Goal: Transaction & Acquisition: Purchase product/service

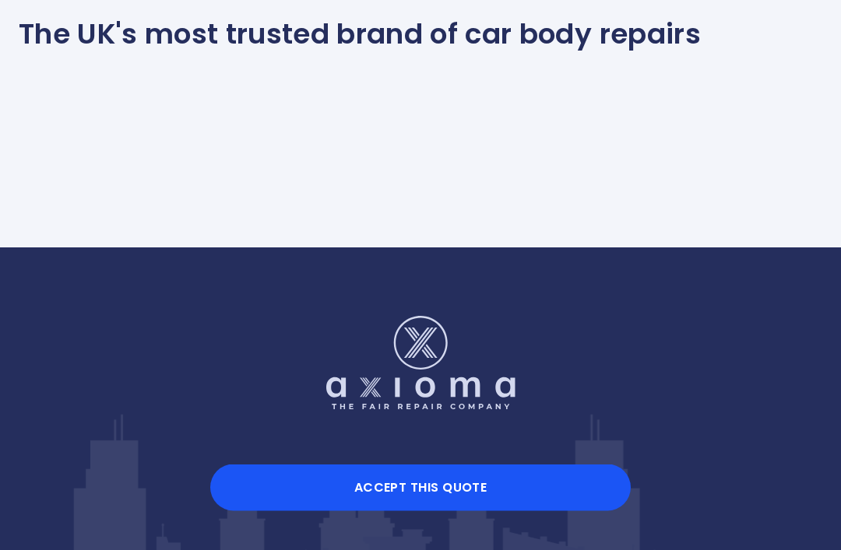
scroll to position [1529, 0]
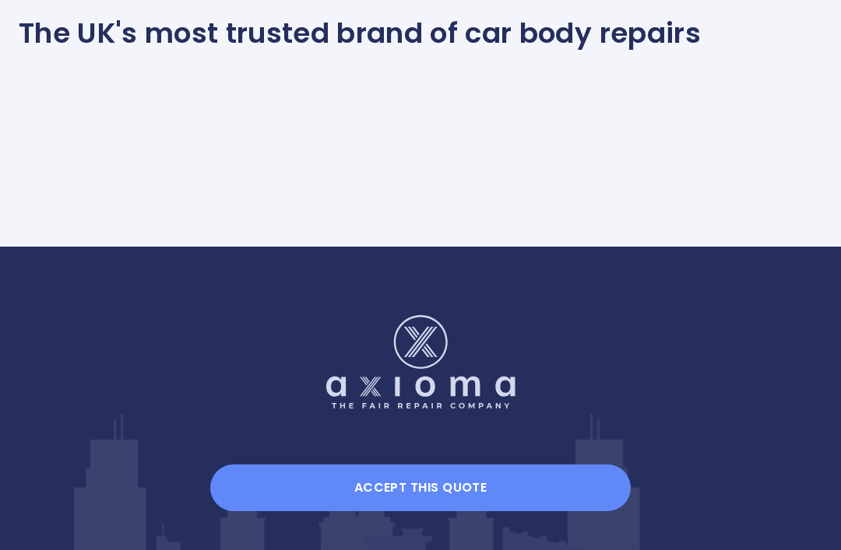
click at [445, 512] on button "Accept this Quote" at bounding box center [420, 488] width 420 height 47
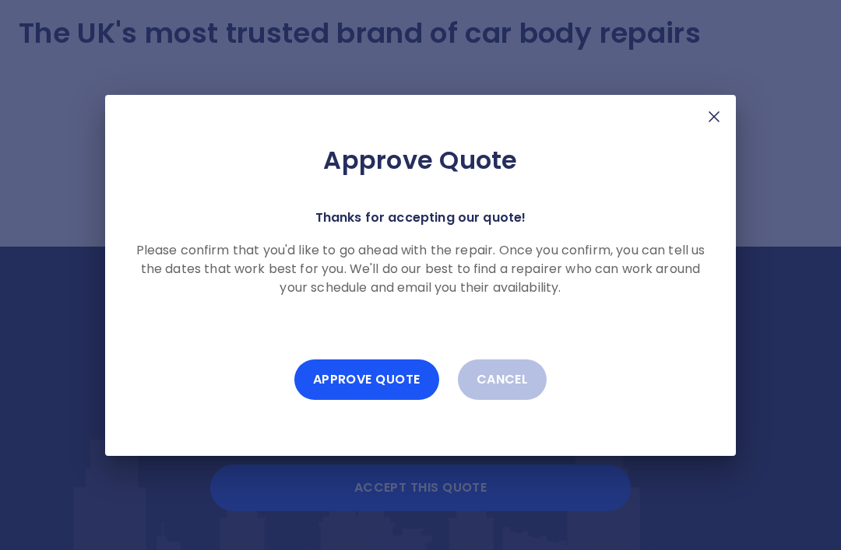
click at [715, 126] on img at bounding box center [714, 116] width 19 height 19
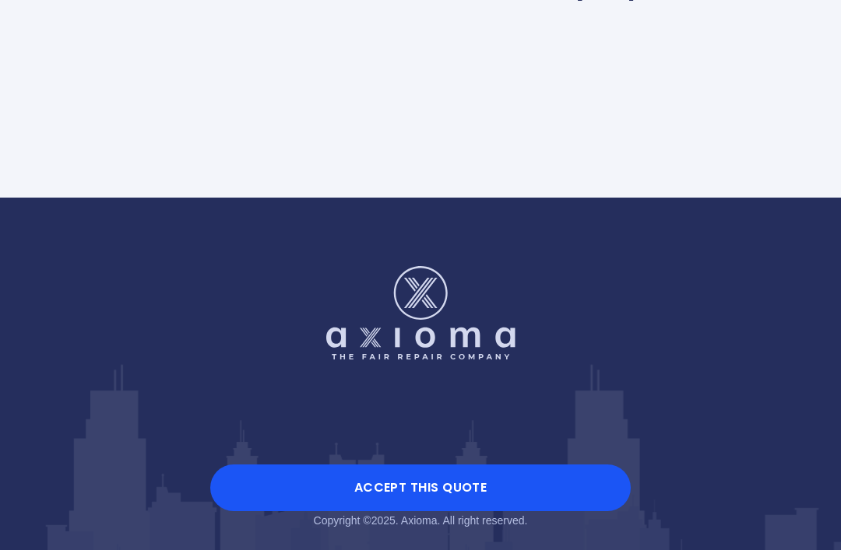
scroll to position [1579, 0]
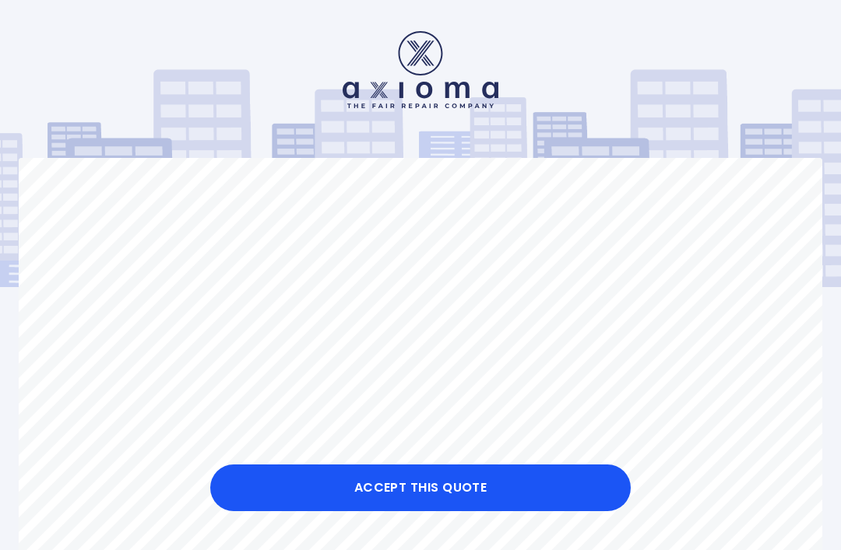
click at [389, 492] on button "Accept this Quote" at bounding box center [420, 488] width 420 height 47
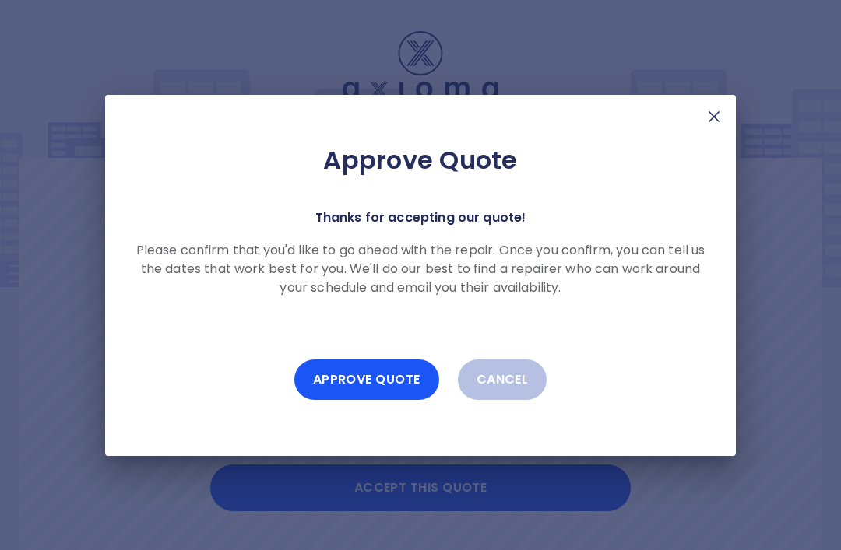
click at [333, 371] on button "Approve Quote" at bounding box center [366, 380] width 145 height 40
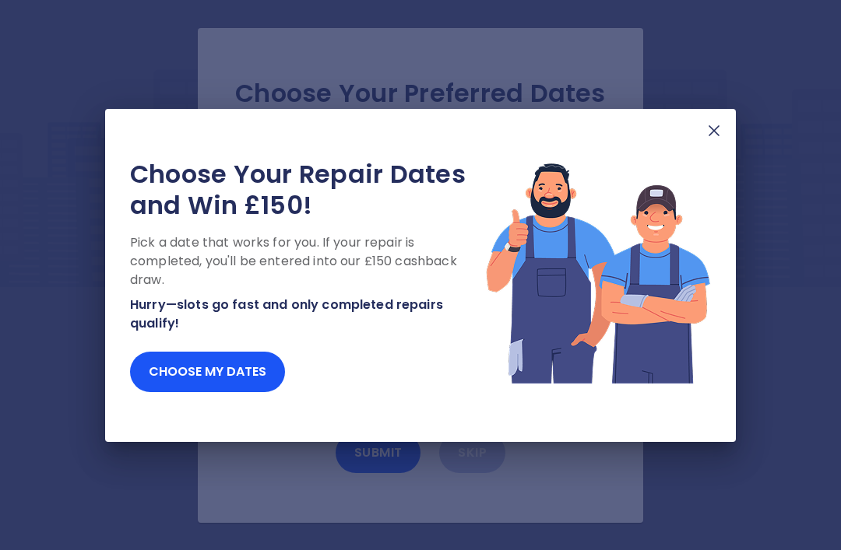
click at [711, 133] on img at bounding box center [714, 130] width 19 height 19
click at [713, 140] on img at bounding box center [714, 130] width 19 height 19
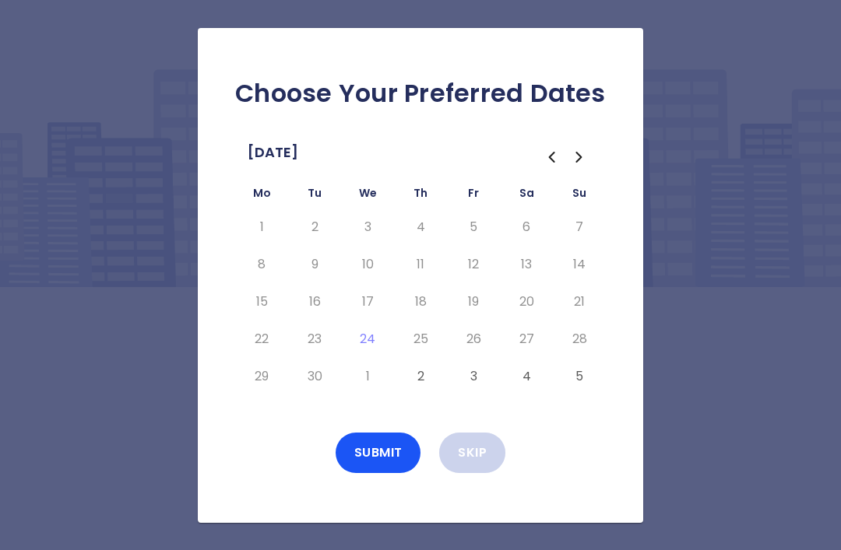
click at [490, 473] on button "Skip" at bounding box center [472, 453] width 66 height 40
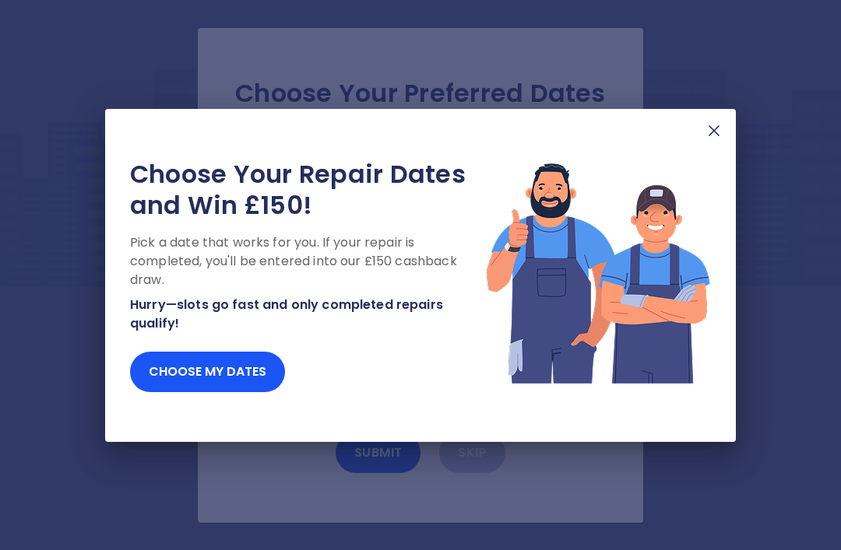
click at [251, 368] on button "Choose my dates" at bounding box center [207, 372] width 155 height 40
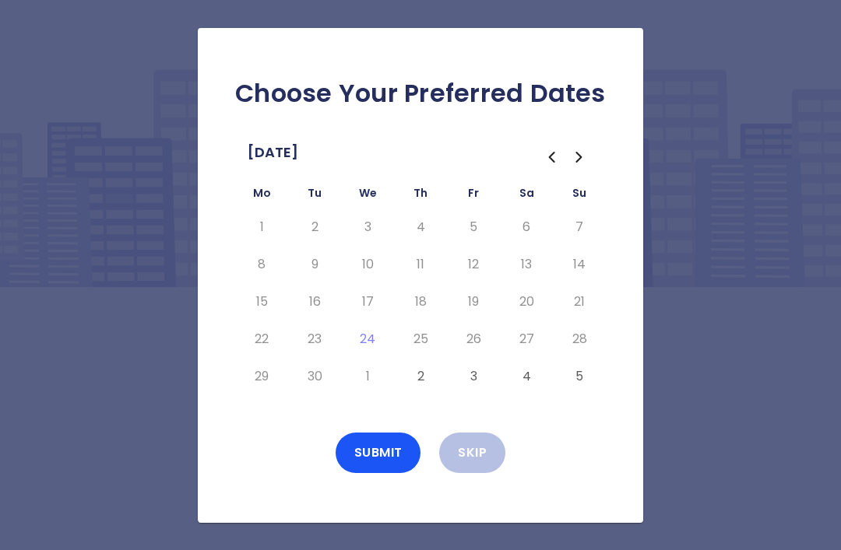
click at [584, 167] on icon "Go to the Next Month" at bounding box center [579, 157] width 19 height 19
click at [477, 277] on button "10" at bounding box center [473, 264] width 28 height 25
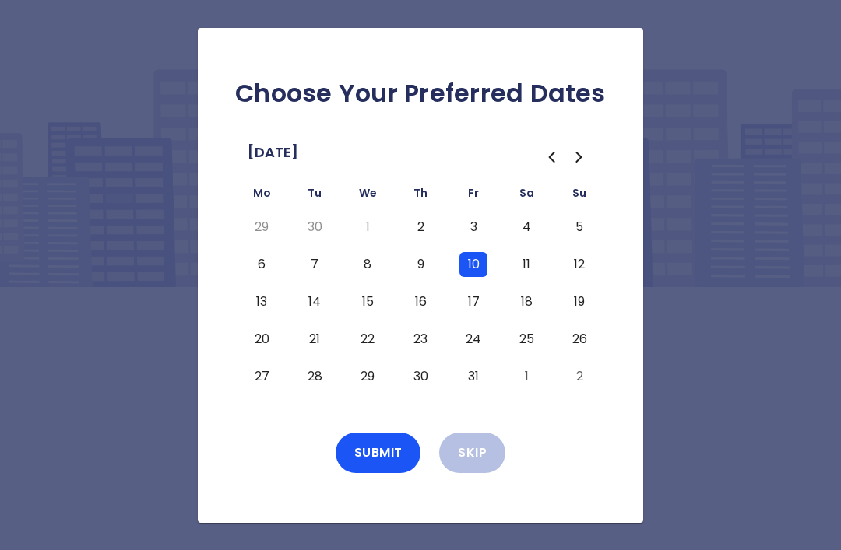
click at [478, 240] on button "3" at bounding box center [473, 227] width 28 height 25
click at [386, 473] on button "Submit" at bounding box center [379, 453] width 86 height 40
